Goal: Information Seeking & Learning: Learn about a topic

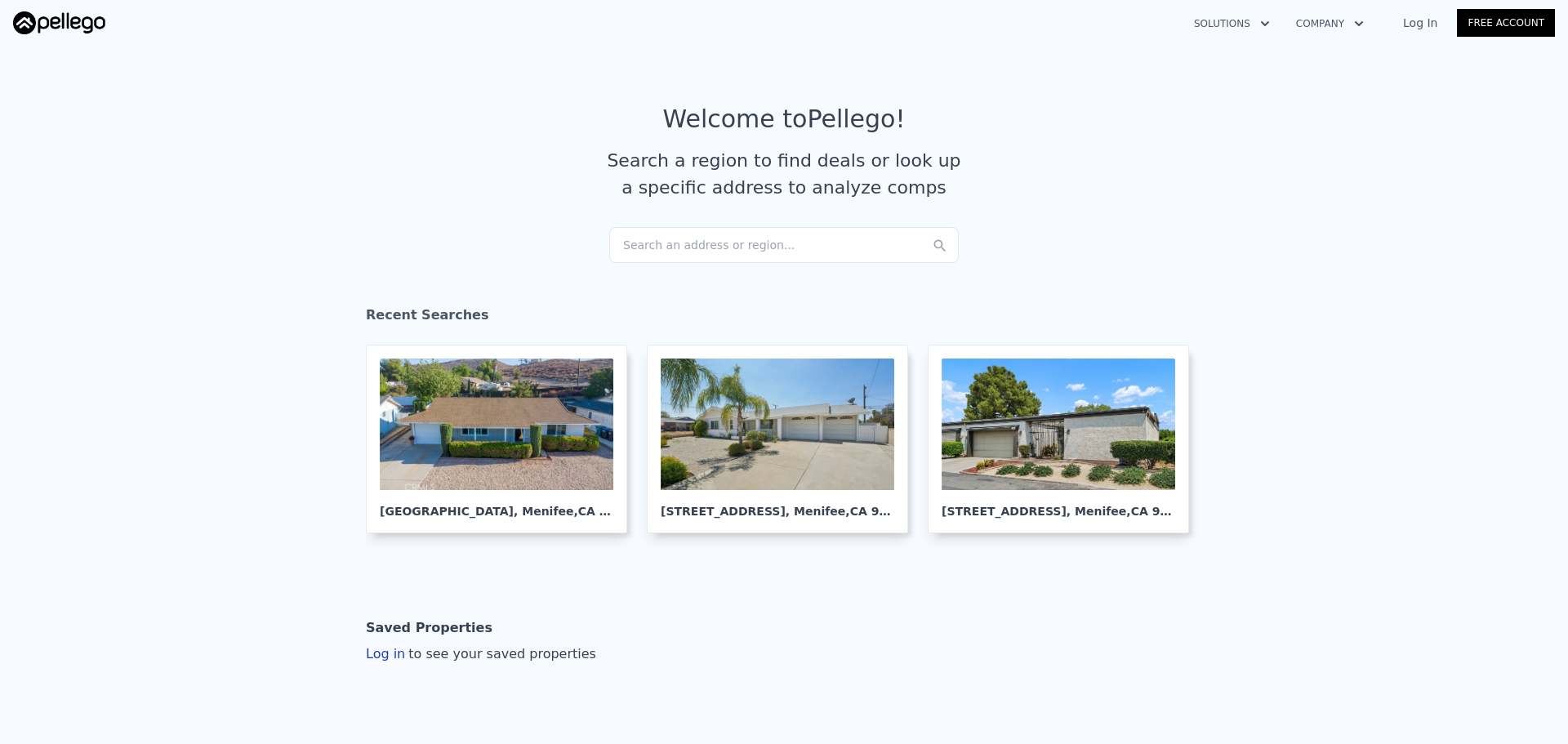
click at [779, 240] on div "Search an address or region..." at bounding box center [784, 245] width 349 height 36
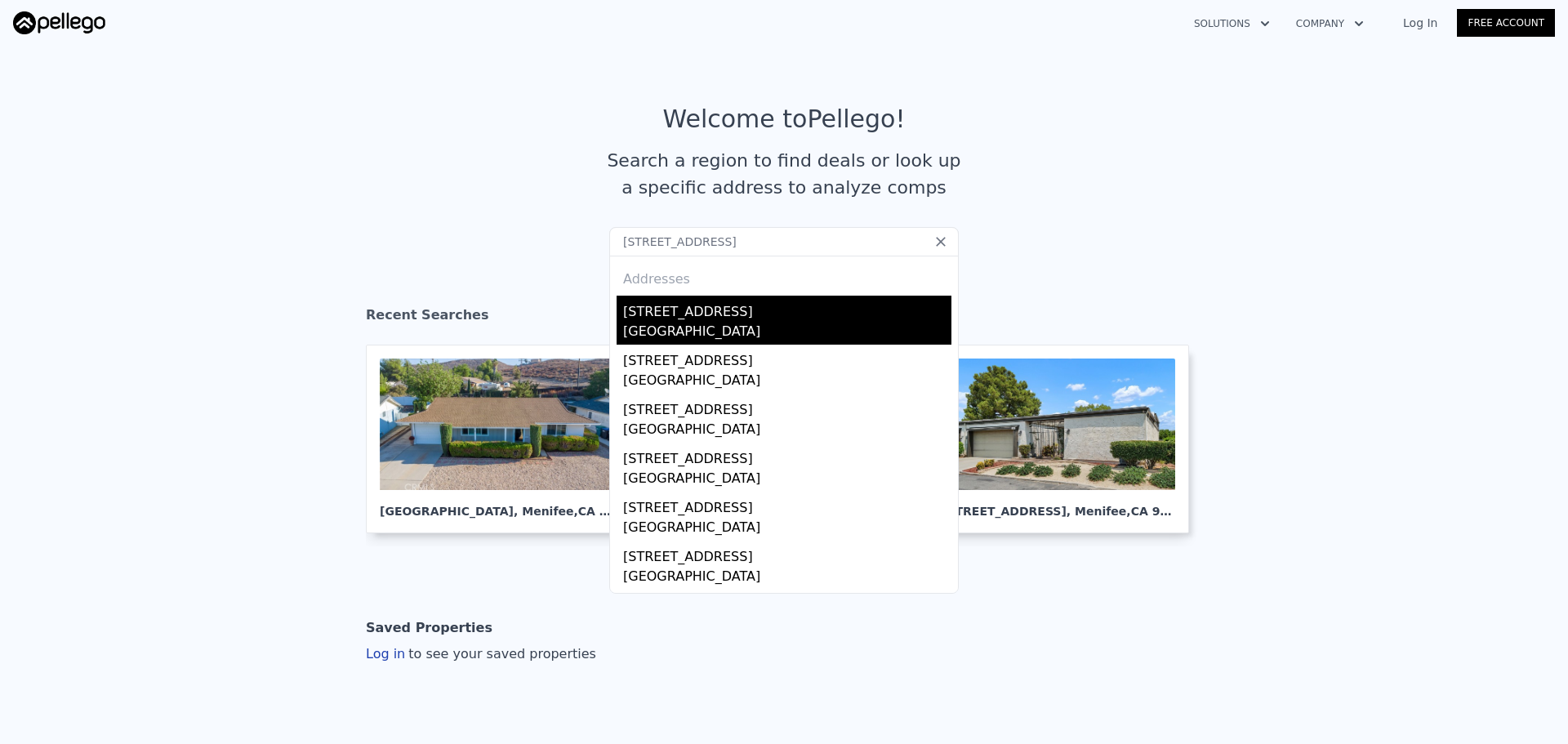
type input "[STREET_ADDRESS]"
click at [725, 319] on div "2304 Northglenn Ct" at bounding box center [787, 308] width 329 height 26
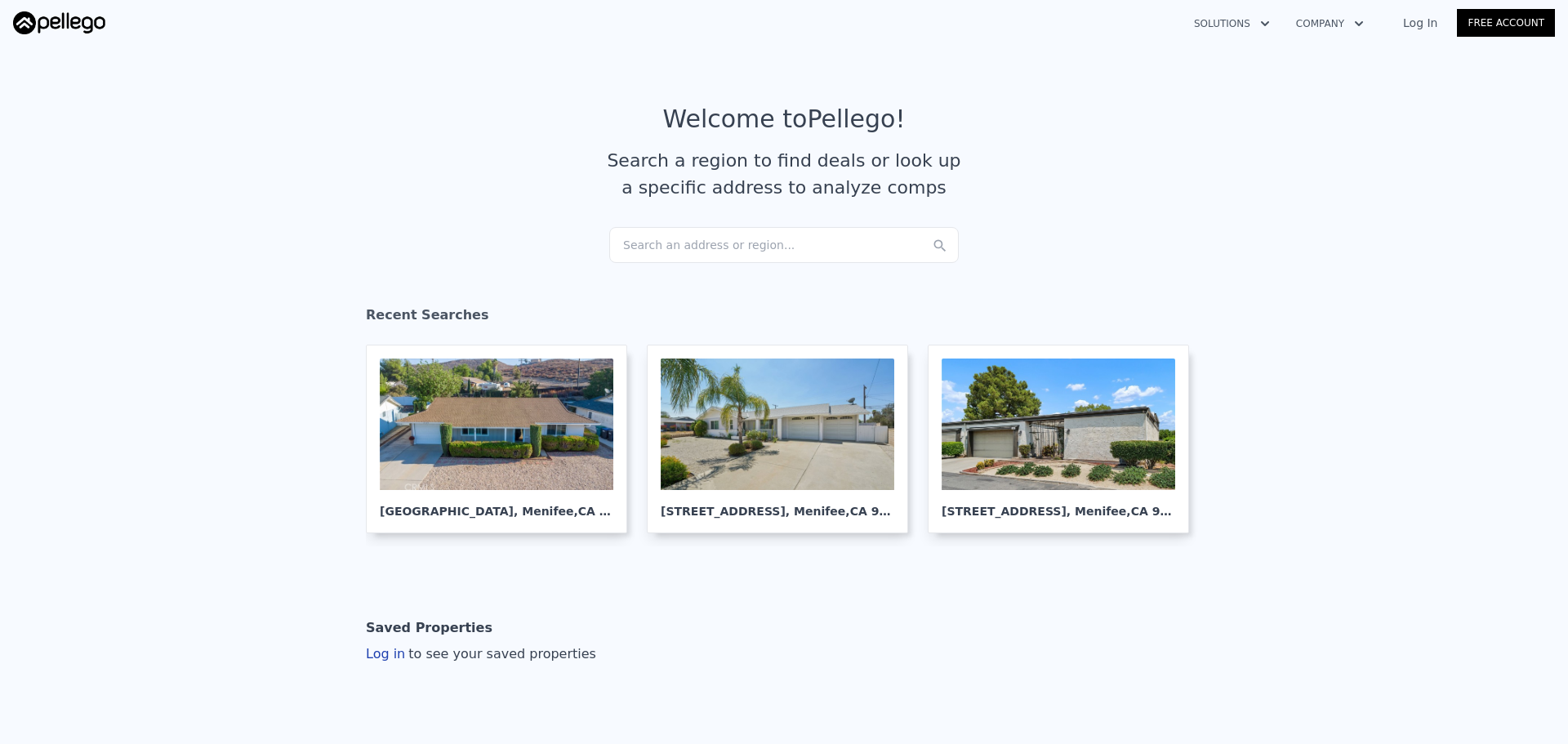
click at [781, 244] on div "Search an address or region..." at bounding box center [784, 245] width 349 height 36
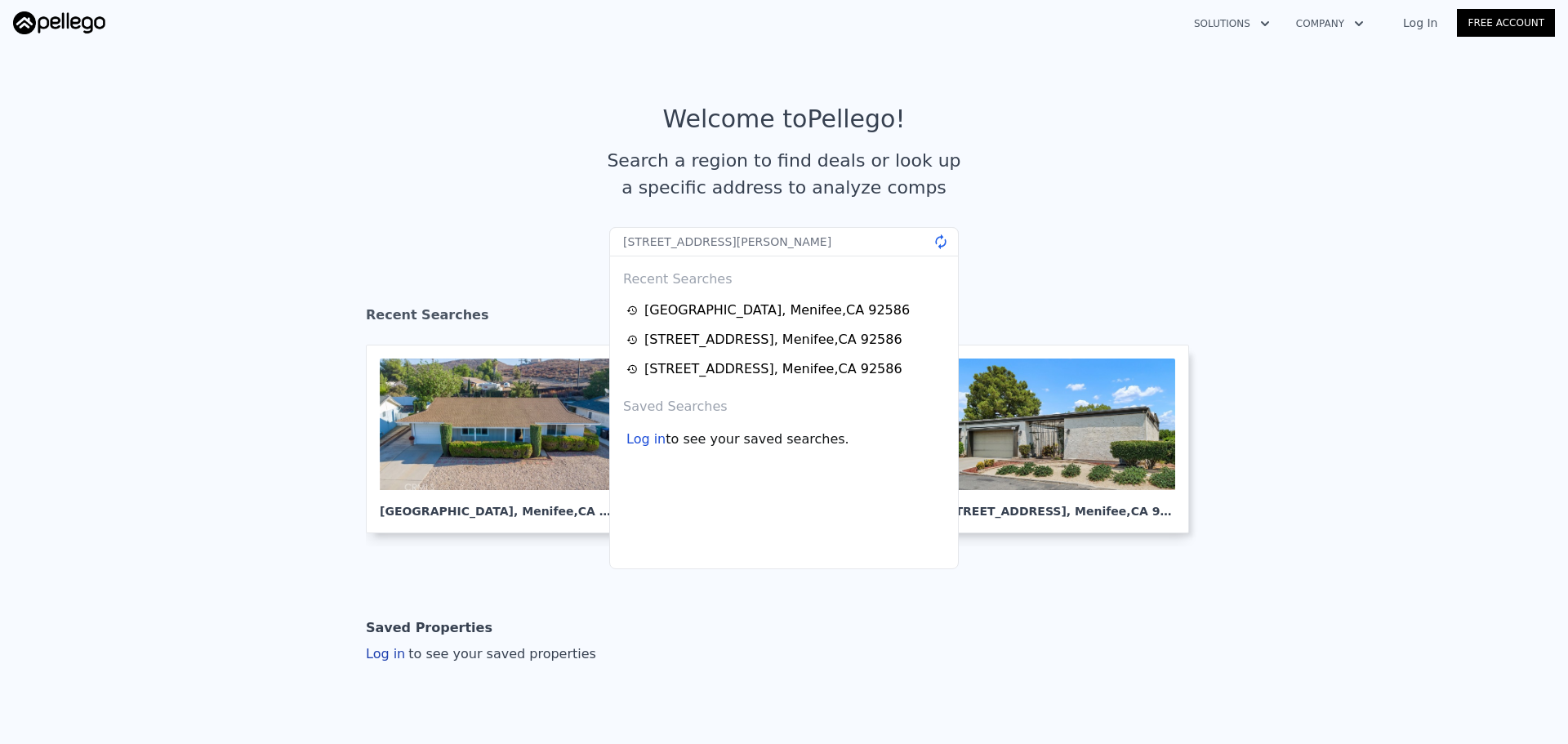
type input "[STREET_ADDRESS][PERSON_NAME]"
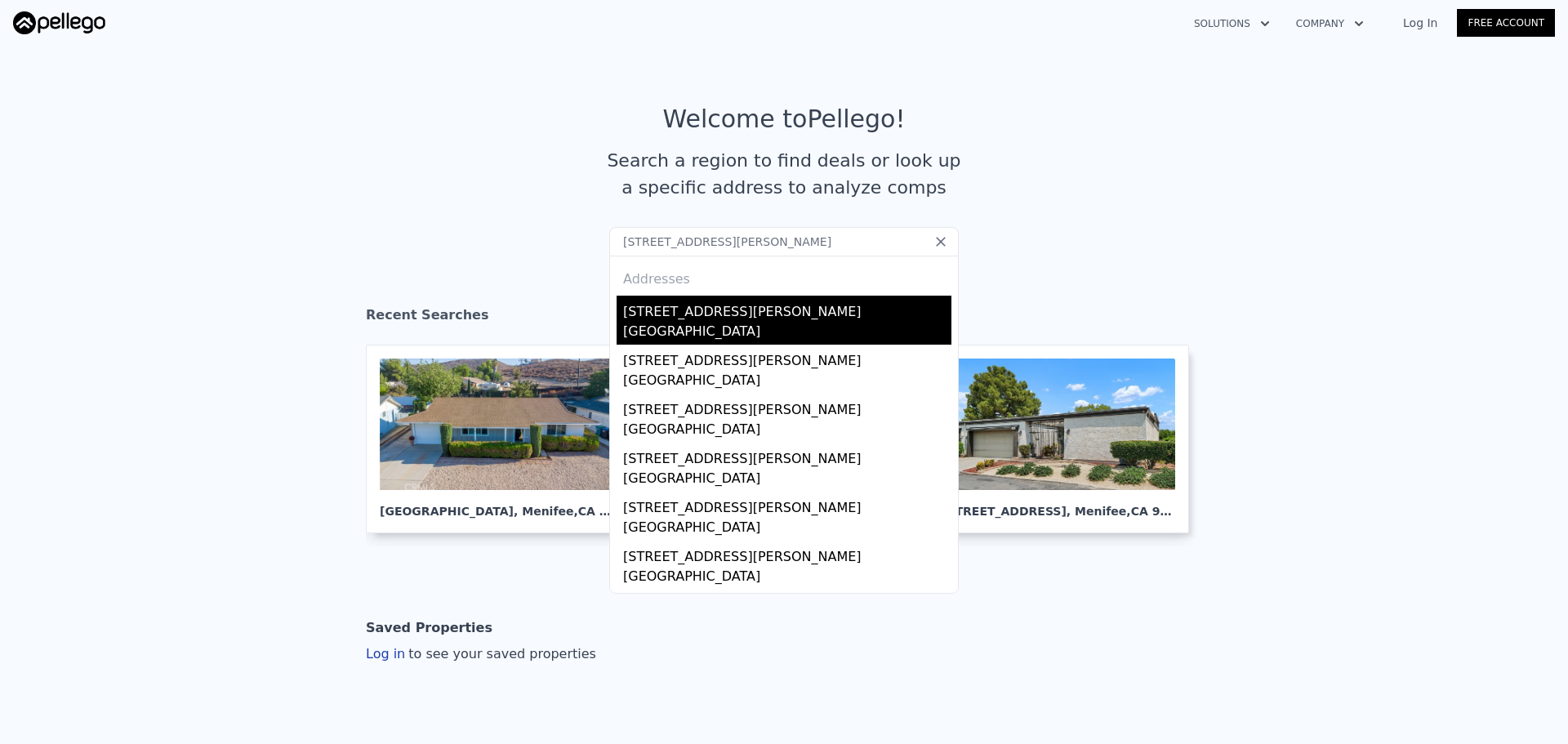
click at [683, 327] on div "[GEOGRAPHIC_DATA]" at bounding box center [787, 333] width 329 height 23
